Goal: Task Accomplishment & Management: Complete application form

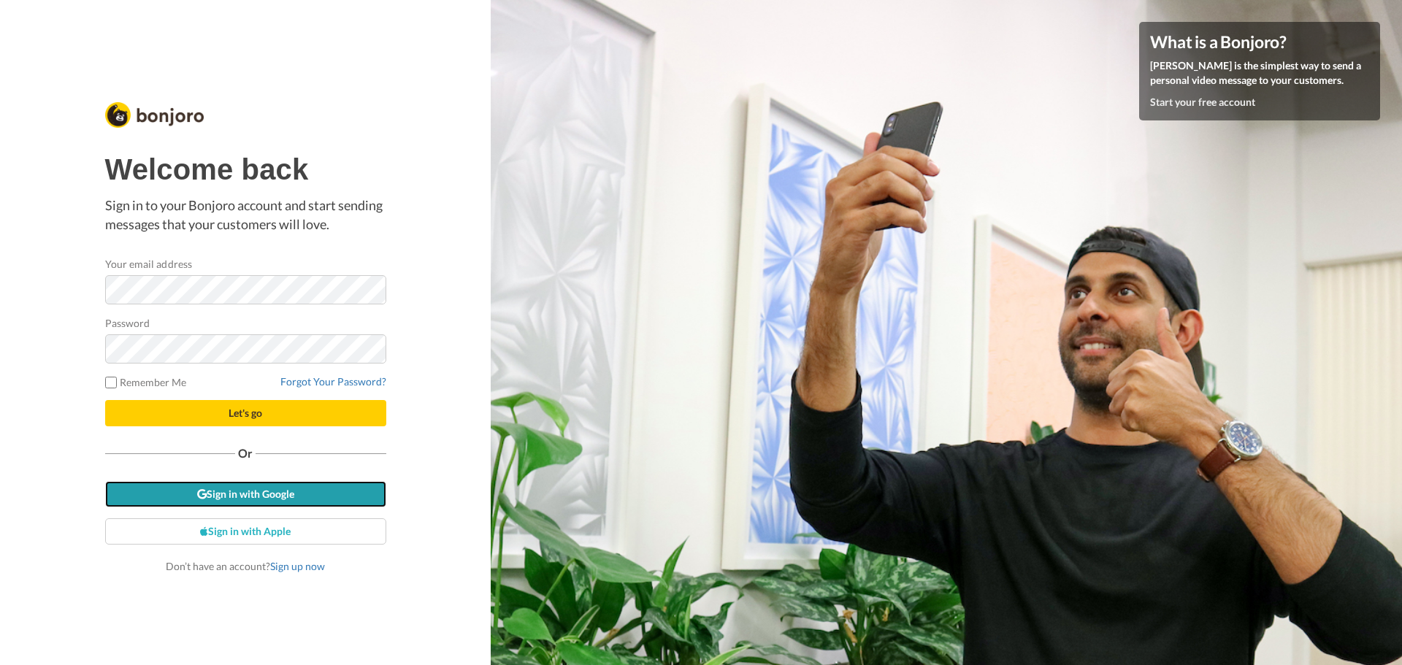
drag, startPoint x: 207, startPoint y: 504, endPoint x: 217, endPoint y: 498, distance: 11.8
click at [206, 503] on link "Sign in with Google" at bounding box center [245, 494] width 281 height 26
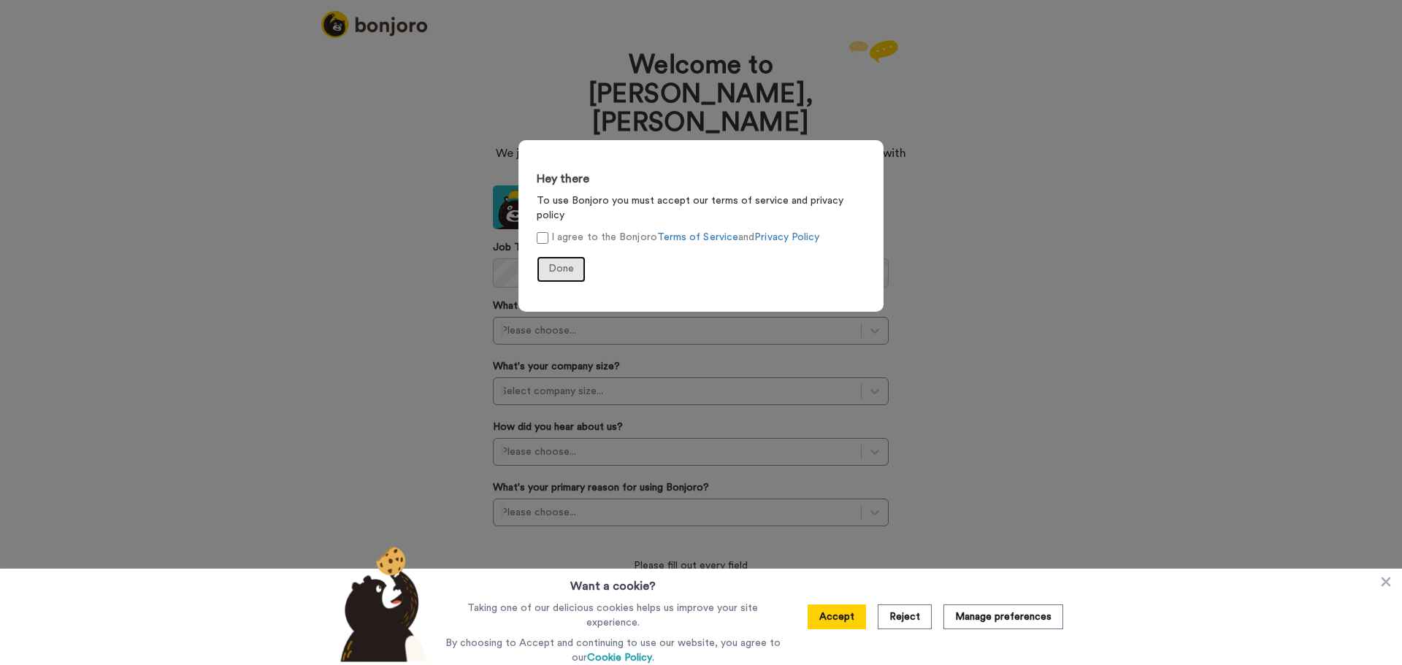
click at [562, 264] on span "Done" at bounding box center [561, 269] width 26 height 10
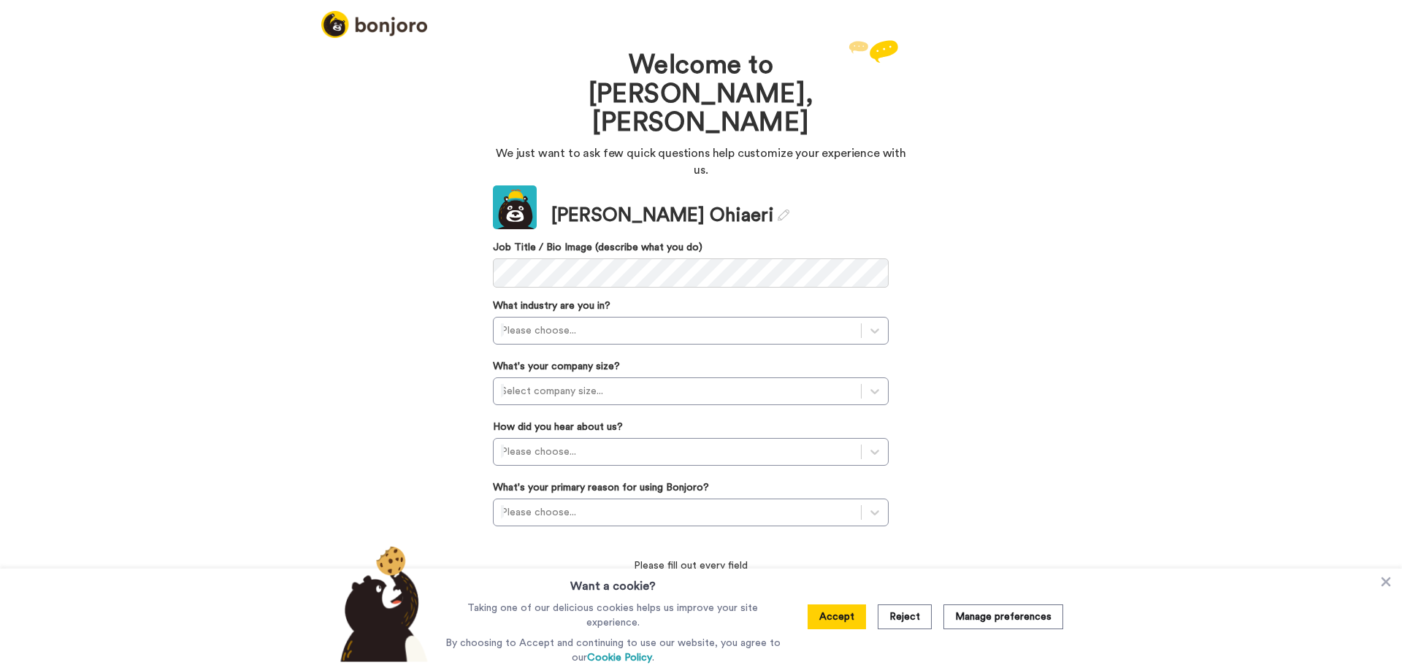
click at [829, 618] on button "Accept" at bounding box center [837, 617] width 58 height 25
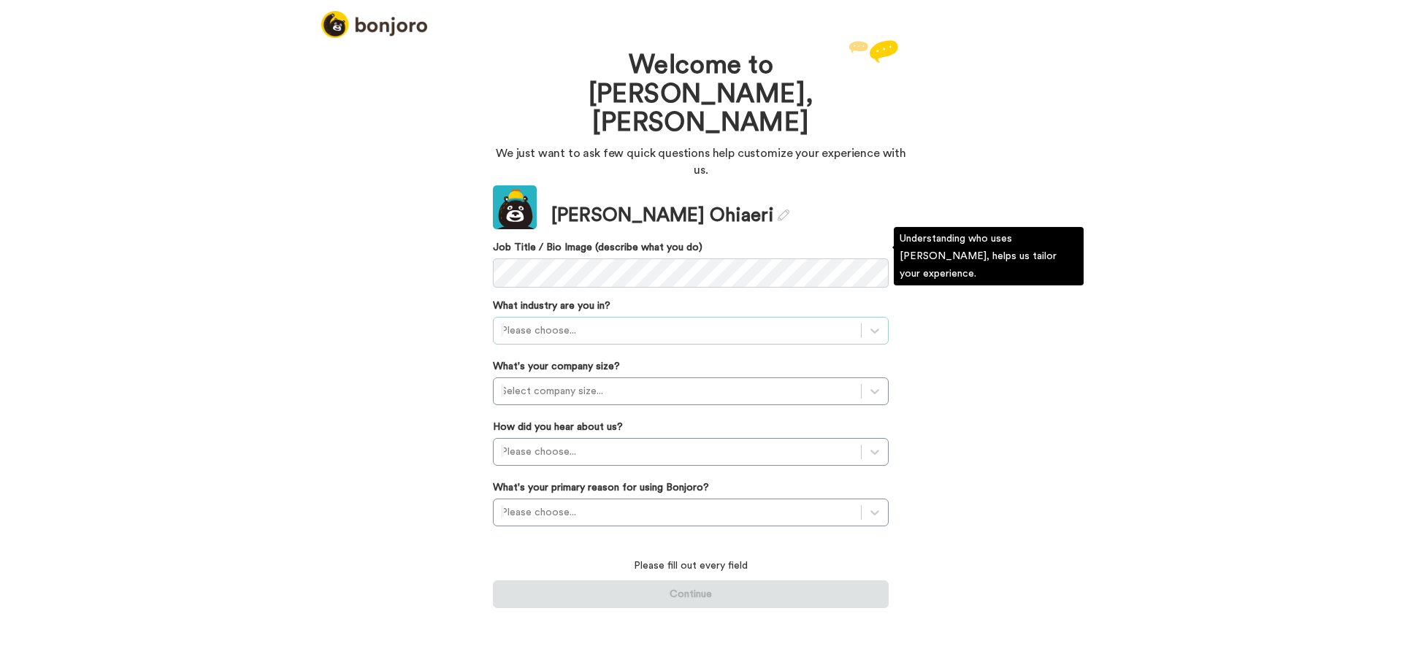
drag, startPoint x: 586, startPoint y: 241, endPoint x: 588, endPoint y: 248, distance: 7.4
click at [587, 299] on div "What industry are you in? Please choose..." at bounding box center [691, 322] width 396 height 46
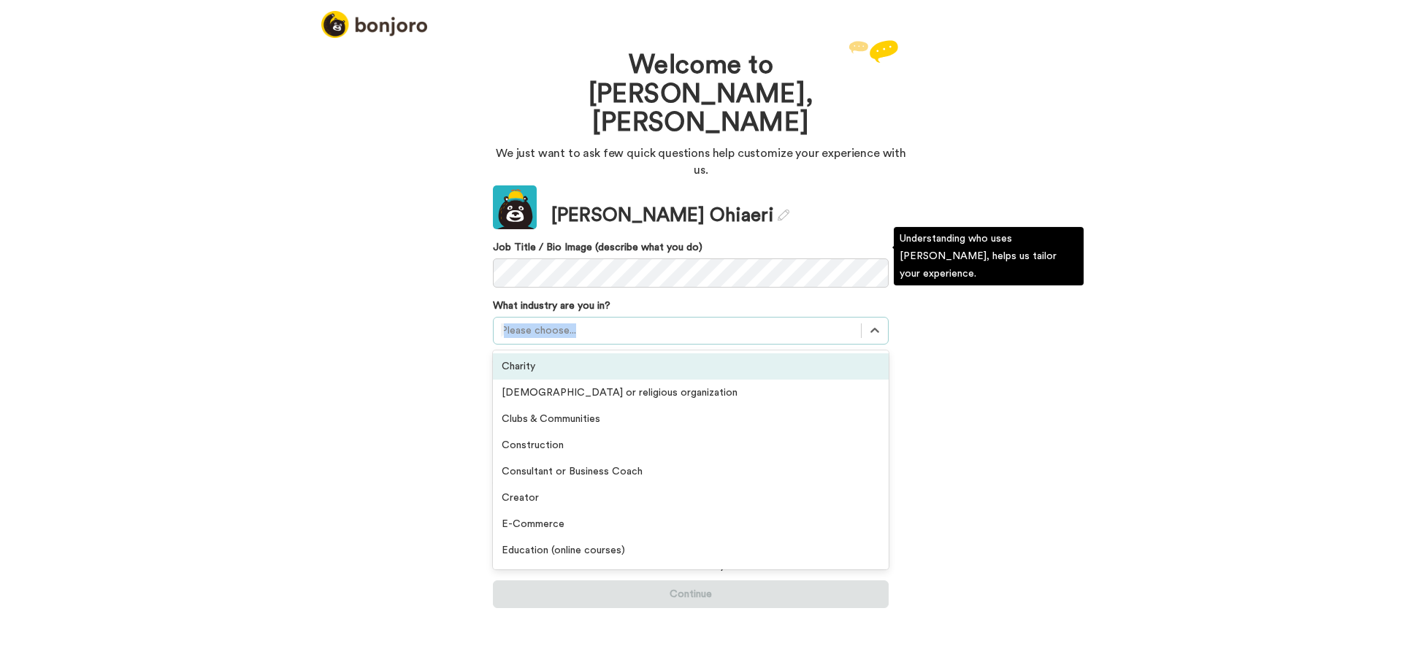
click at [626, 319] on div "Please choose..." at bounding box center [677, 330] width 367 height 23
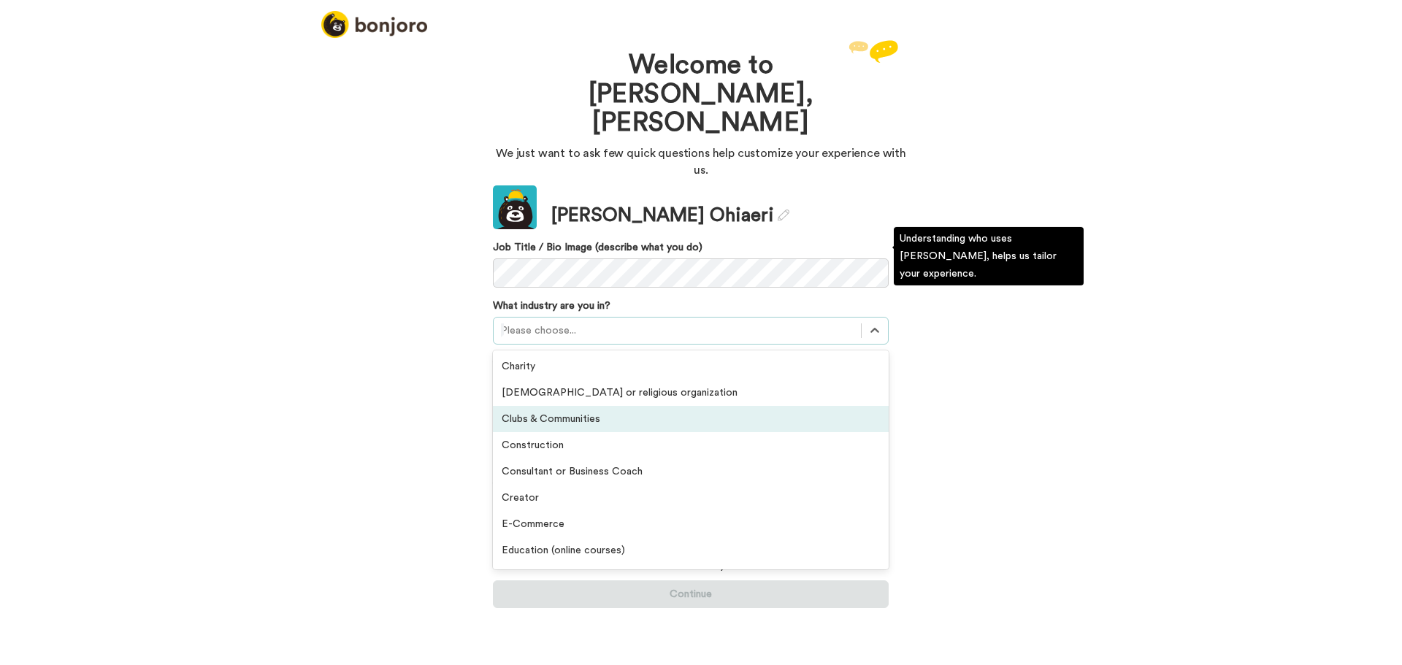
click at [615, 406] on div "Clubs & Communities" at bounding box center [691, 419] width 396 height 26
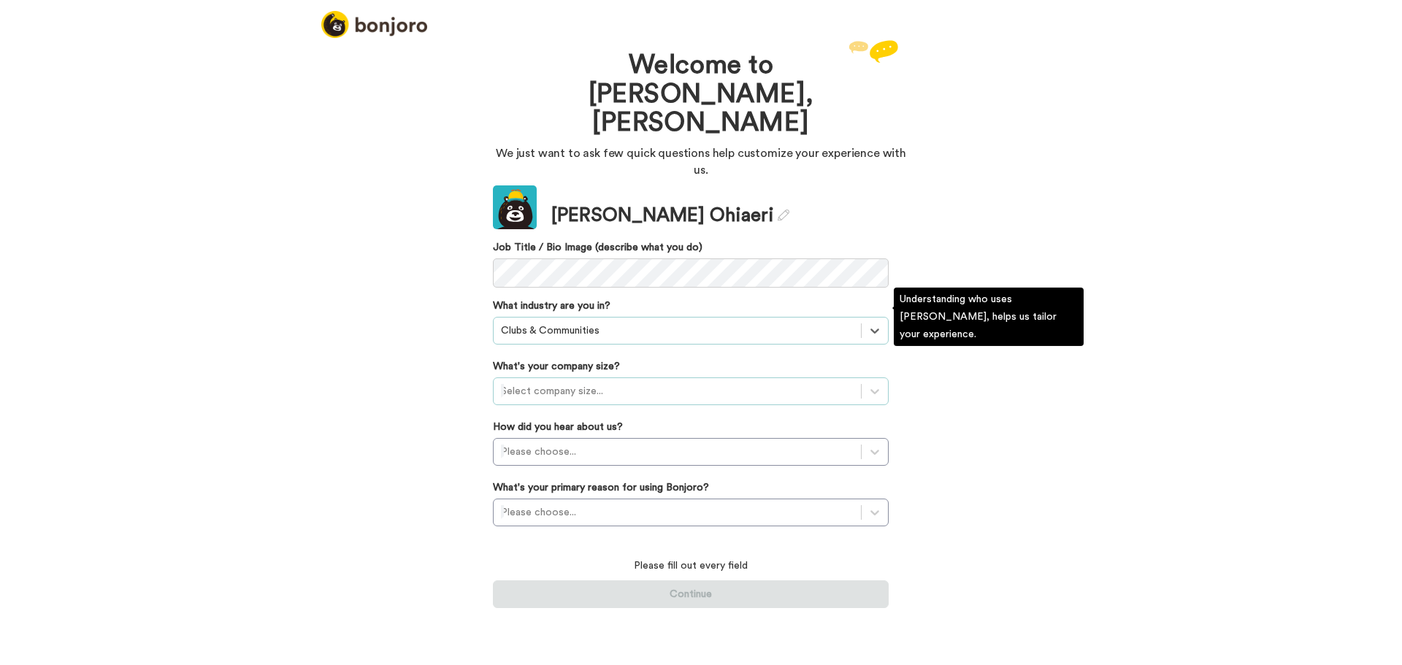
click at [573, 383] on div at bounding box center [677, 392] width 353 height 18
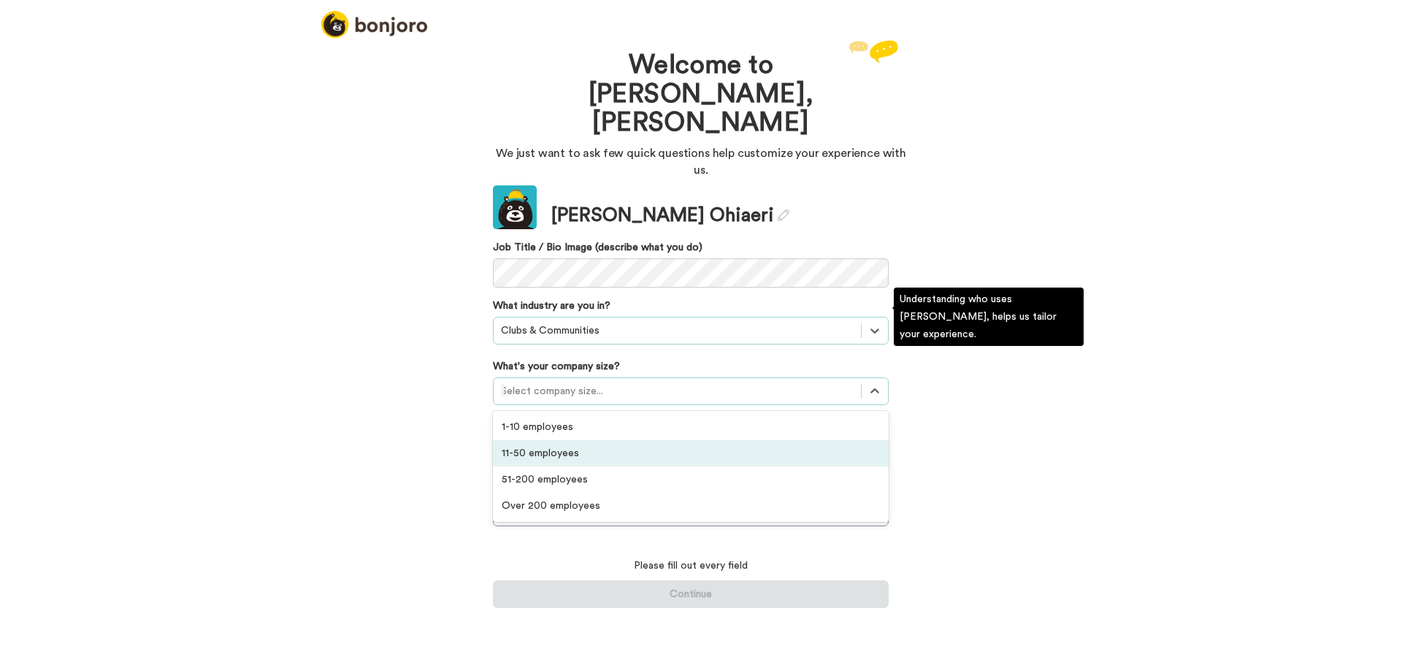
click at [617, 440] on div "11-50 employees" at bounding box center [691, 453] width 396 height 26
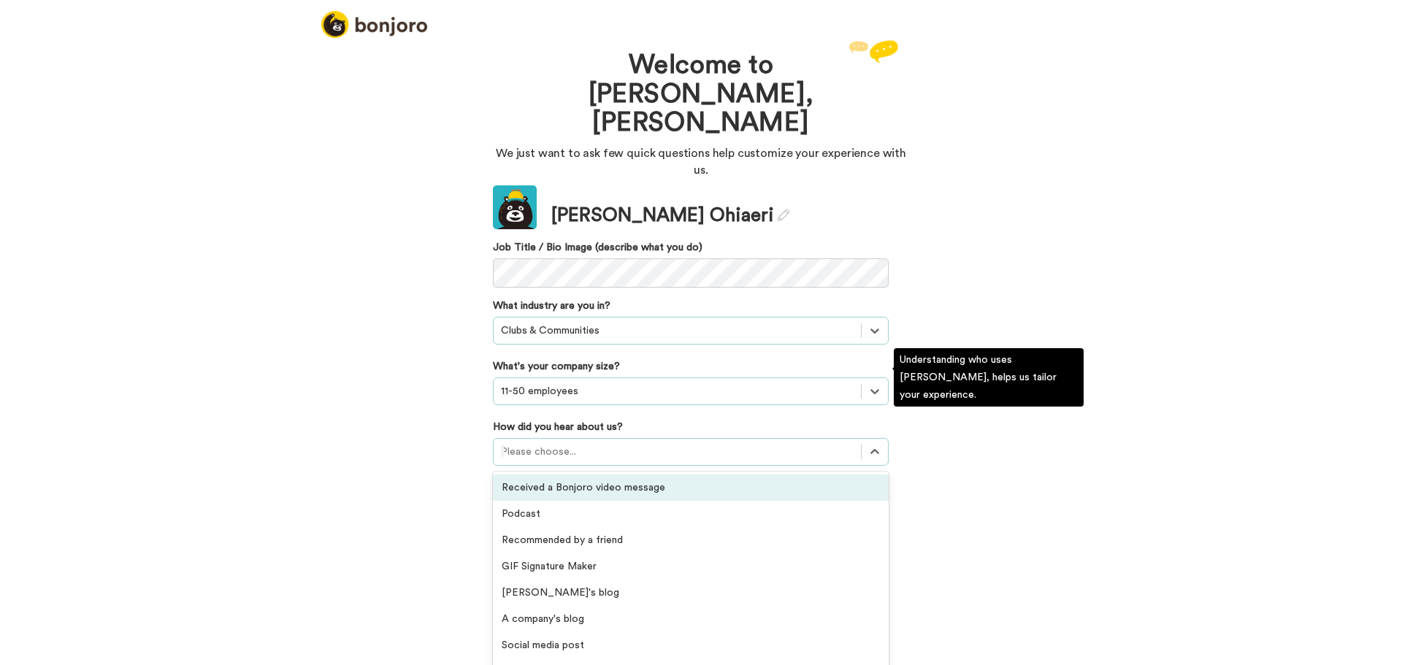
click at [599, 443] on div at bounding box center [677, 452] width 353 height 18
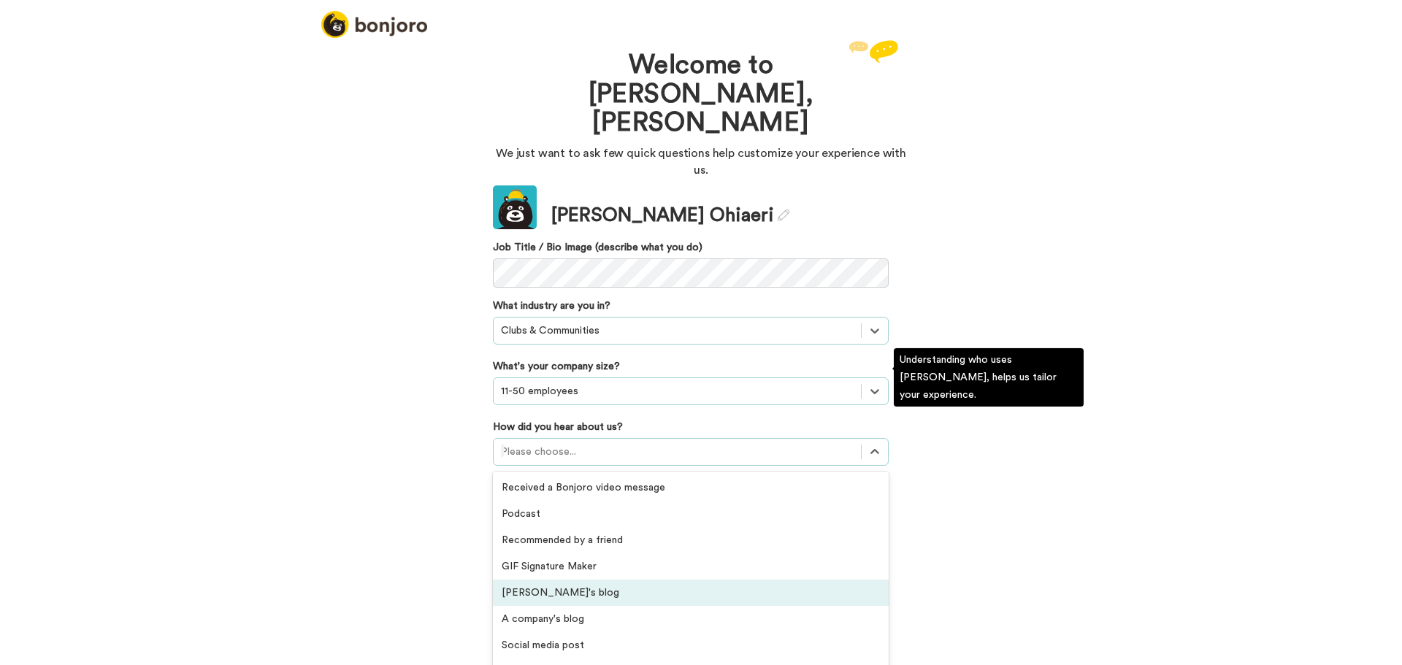
click at [710, 580] on div "[PERSON_NAME]'s blog" at bounding box center [691, 593] width 396 height 26
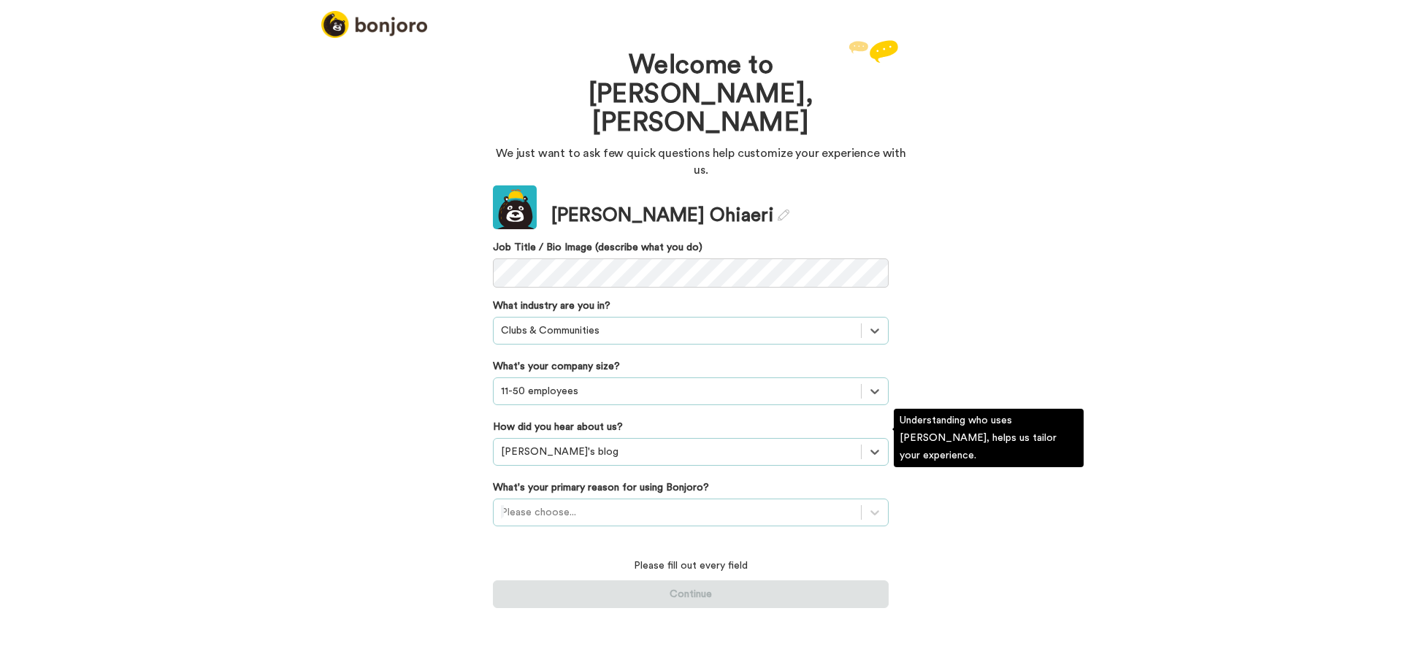
click at [686, 501] on div "Please choose..." at bounding box center [677, 512] width 367 height 23
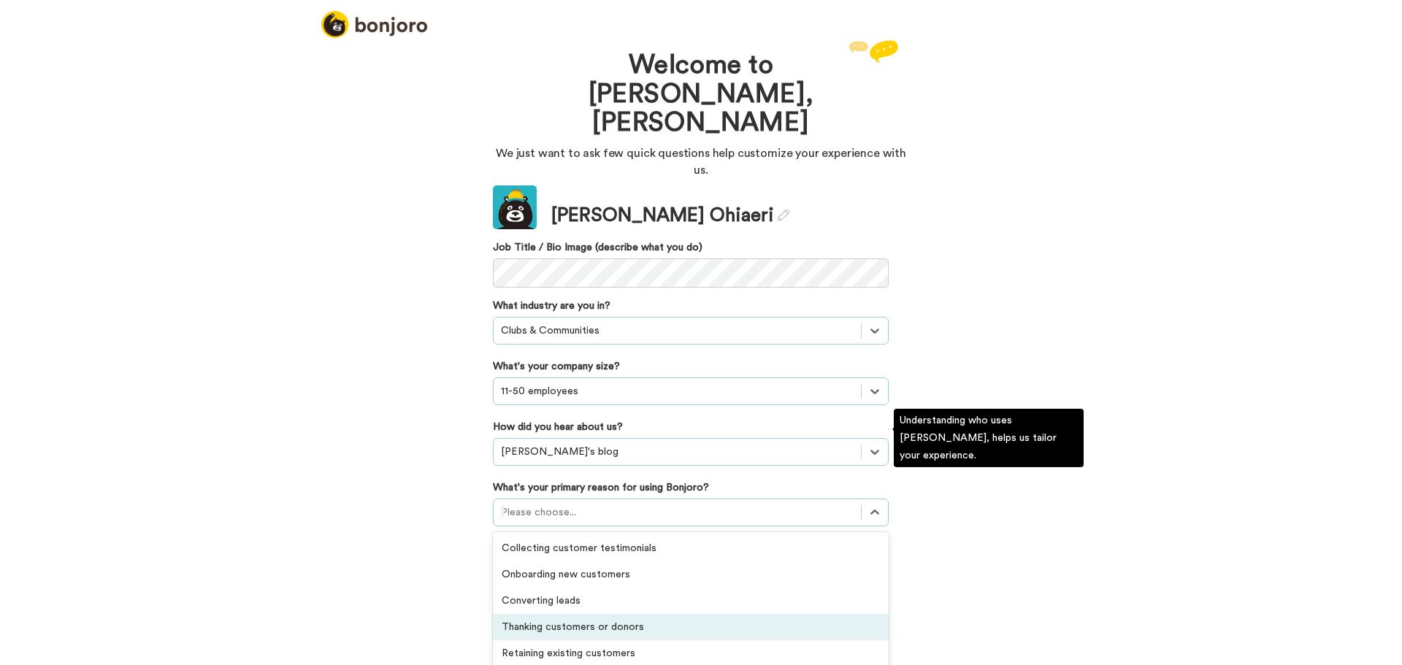
click at [678, 614] on div "Thanking customers or donors" at bounding box center [691, 627] width 396 height 26
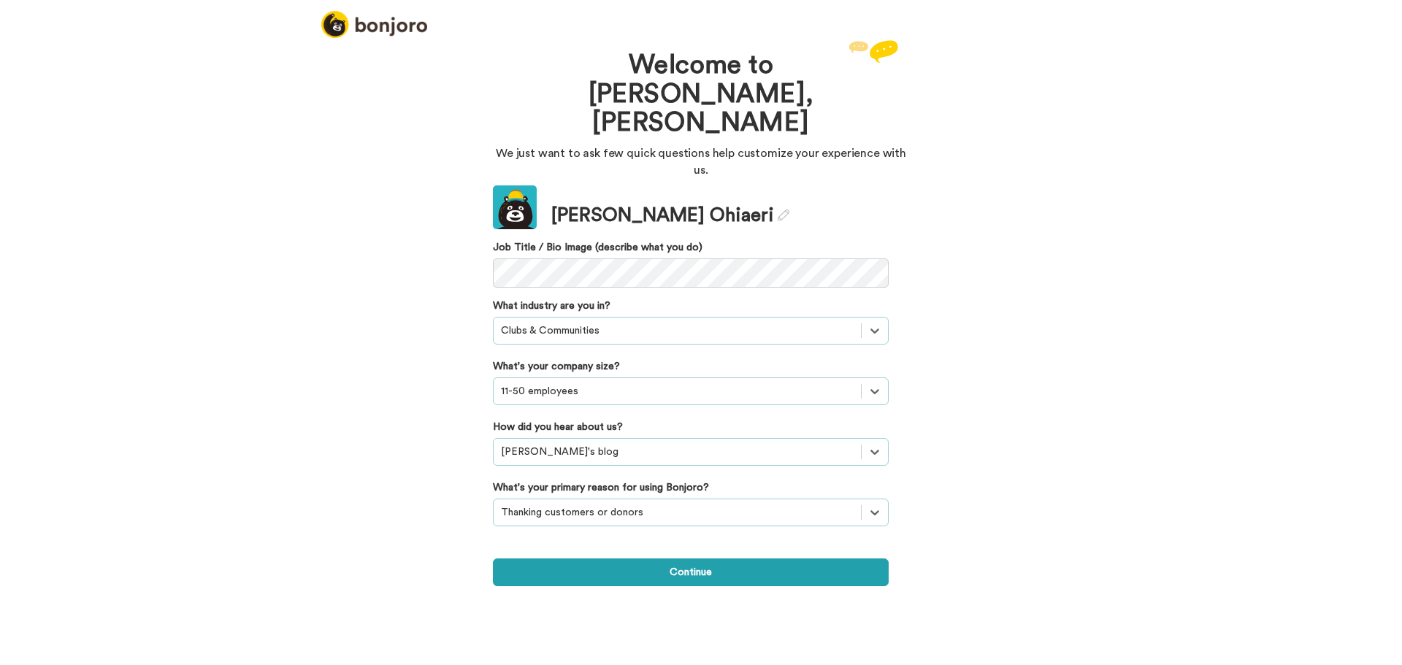
click at [689, 559] on button "Continue" at bounding box center [691, 573] width 396 height 28
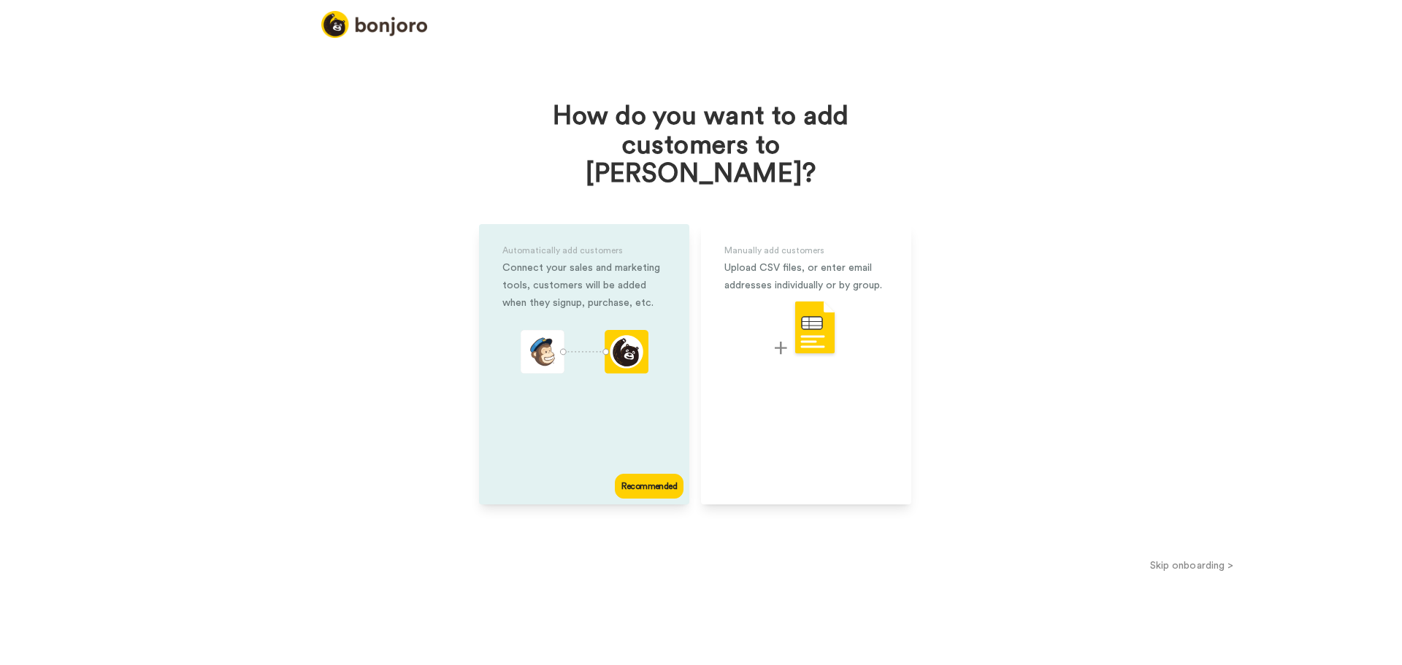
click at [585, 437] on div "Automatically add customers Connect your sales and marketing tools, customers w…" at bounding box center [584, 364] width 210 height 280
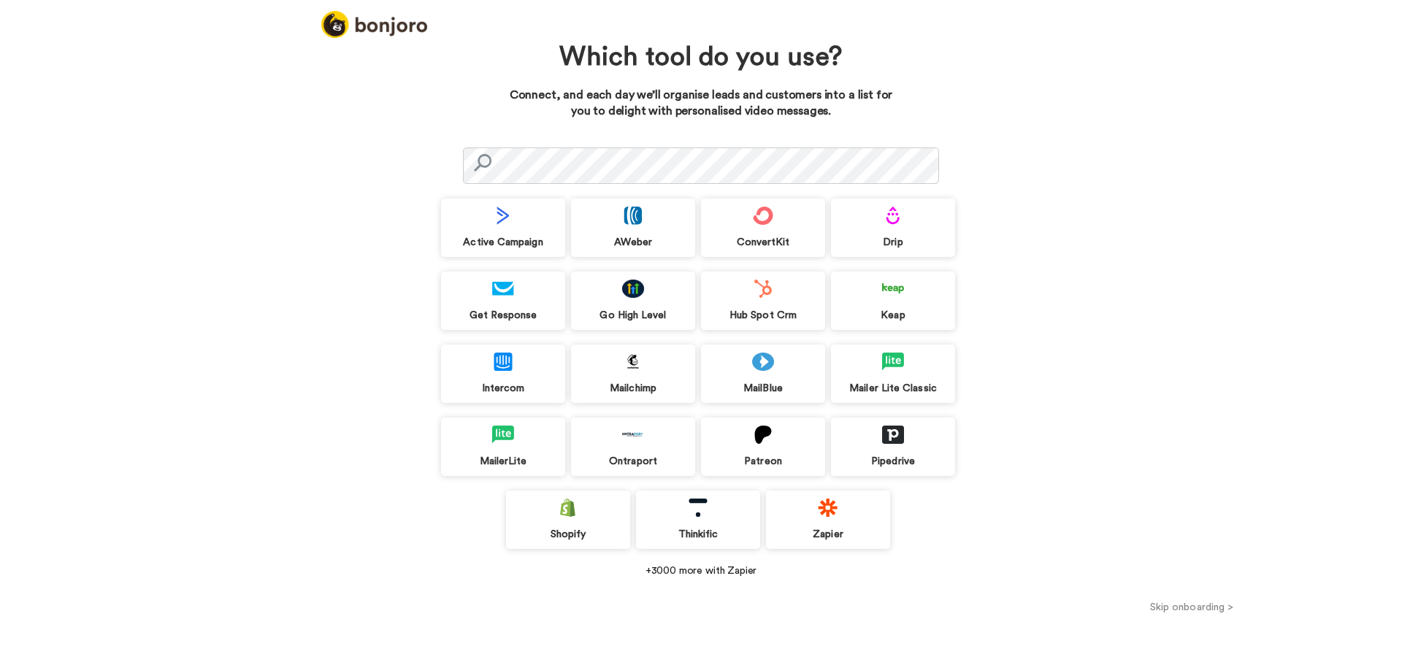
click at [544, 518] on div "Shopify" at bounding box center [568, 520] width 124 height 58
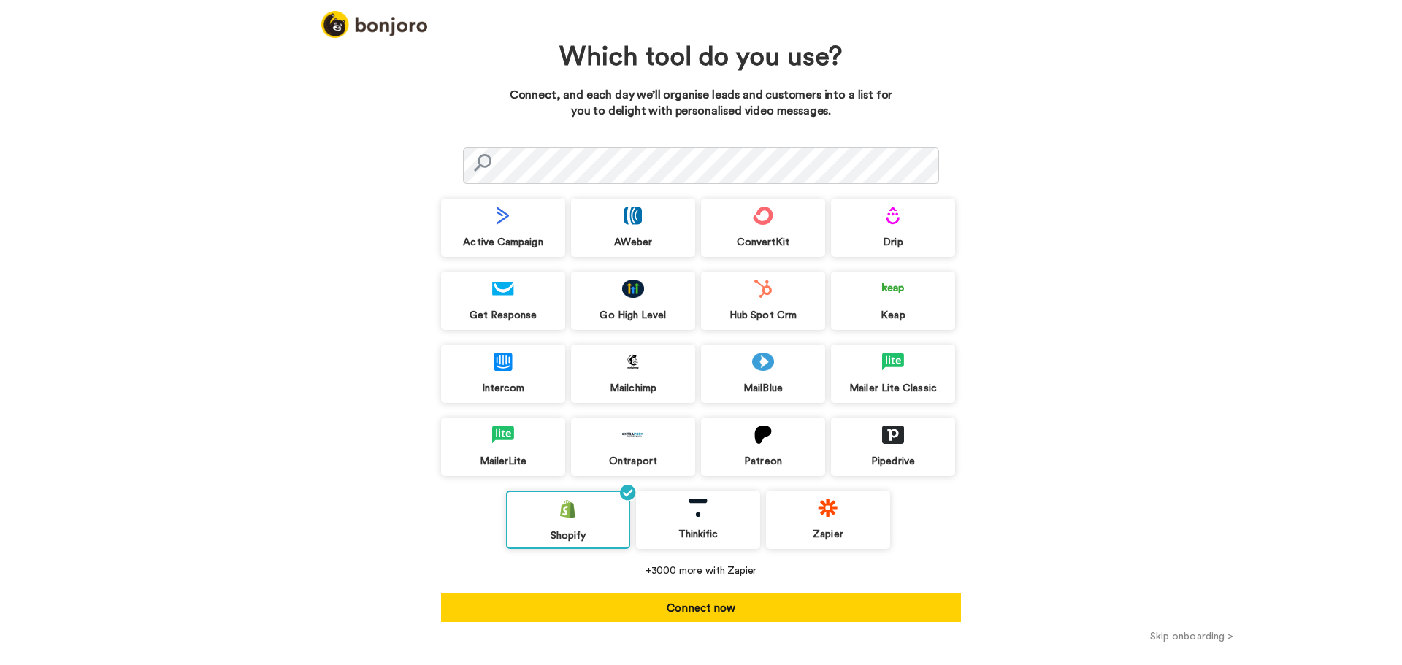
click at [526, 440] on div "MailerLite" at bounding box center [503, 447] width 124 height 58
click at [526, 371] on div "Intercom" at bounding box center [503, 374] width 124 height 58
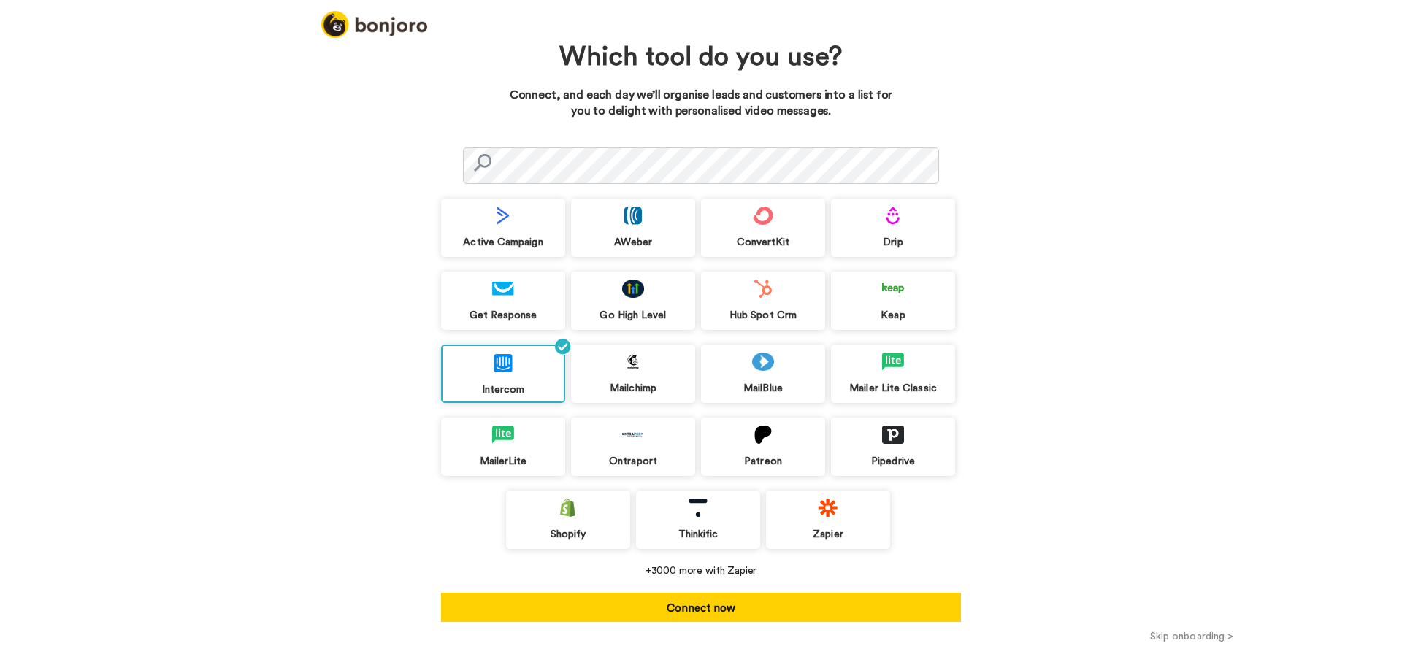
click at [524, 298] on div "Get Response" at bounding box center [503, 301] width 124 height 58
click at [643, 272] on div "Go High Level" at bounding box center [633, 301] width 124 height 58
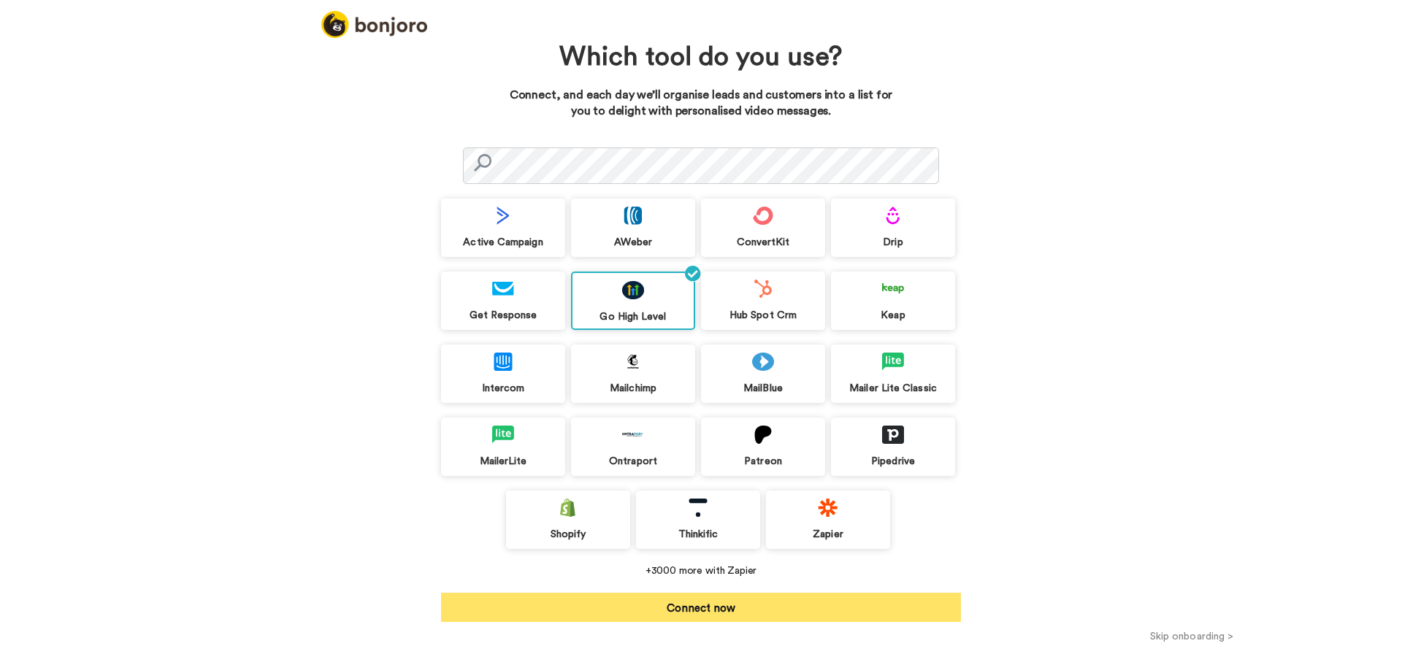
click at [620, 598] on button "Connect now" at bounding box center [701, 607] width 520 height 29
